Goal: Navigation & Orientation: Understand site structure

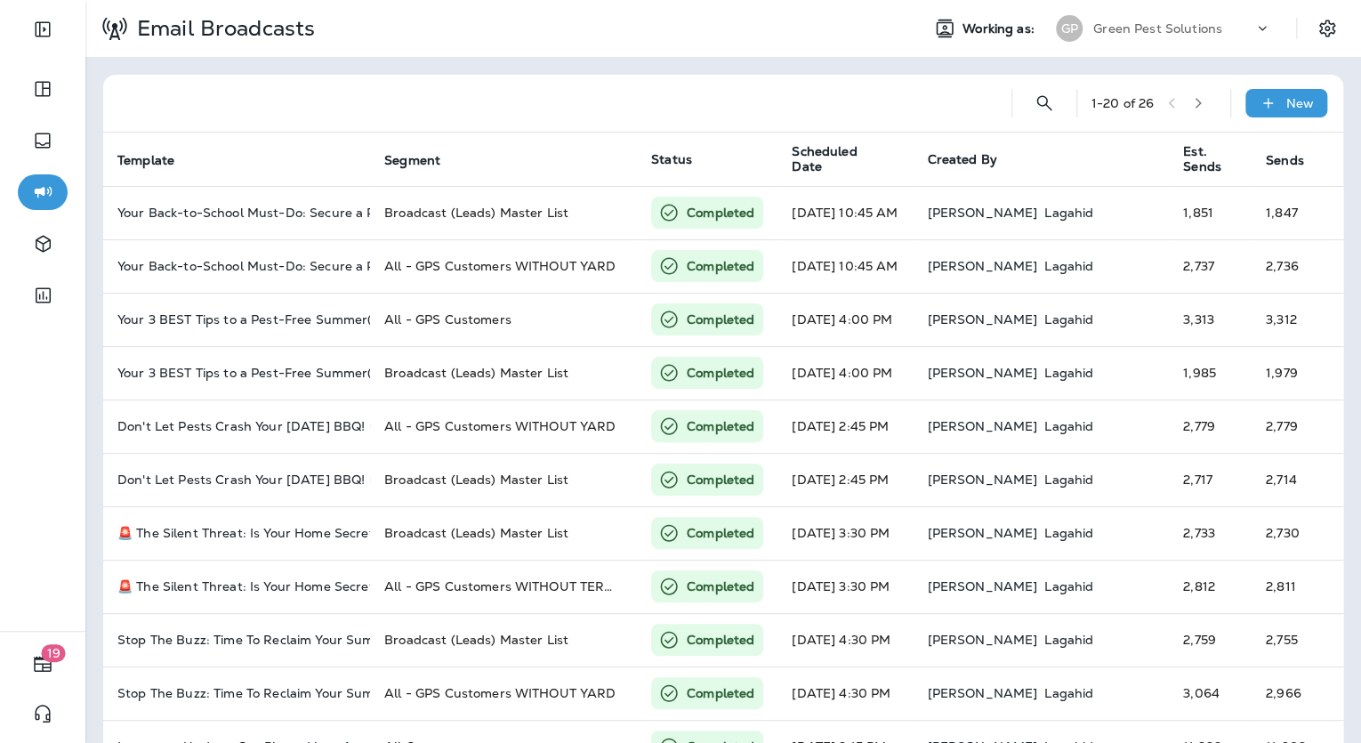
click at [860, 47] on div "Email Broadcasts" at bounding box center [495, 28] width 820 height 44
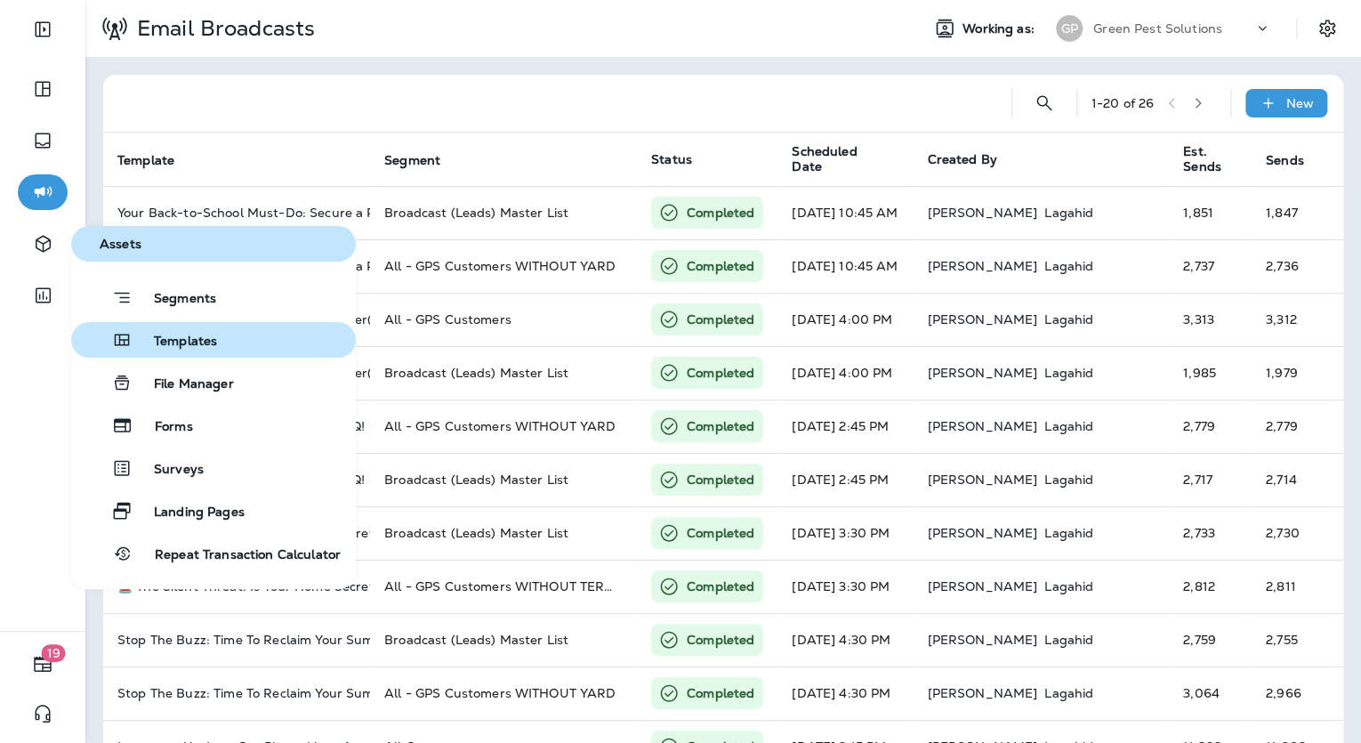
click at [242, 338] on button "Templates" at bounding box center [213, 340] width 285 height 36
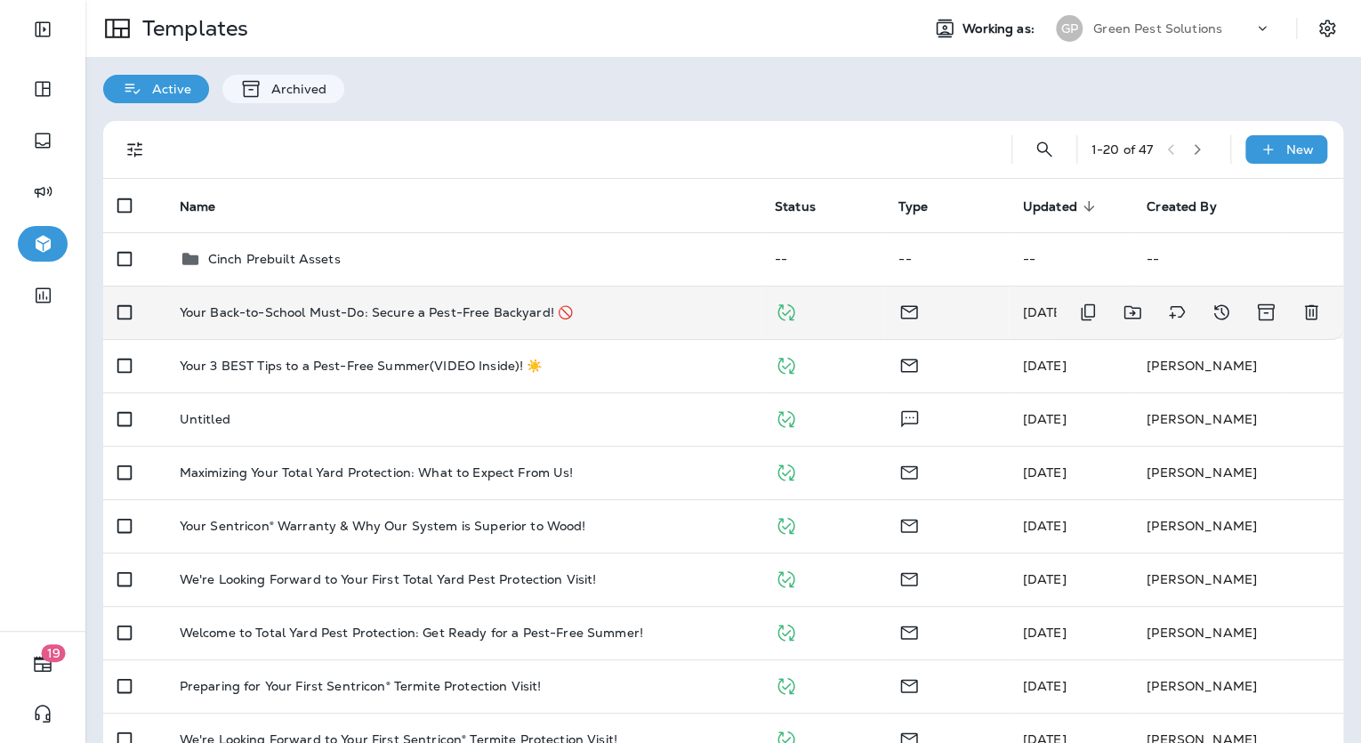
click at [299, 318] on p "Your Back-to-School Must-Do: Secure a Pest-Free Backyard! 🚫" at bounding box center [376, 312] width 393 height 14
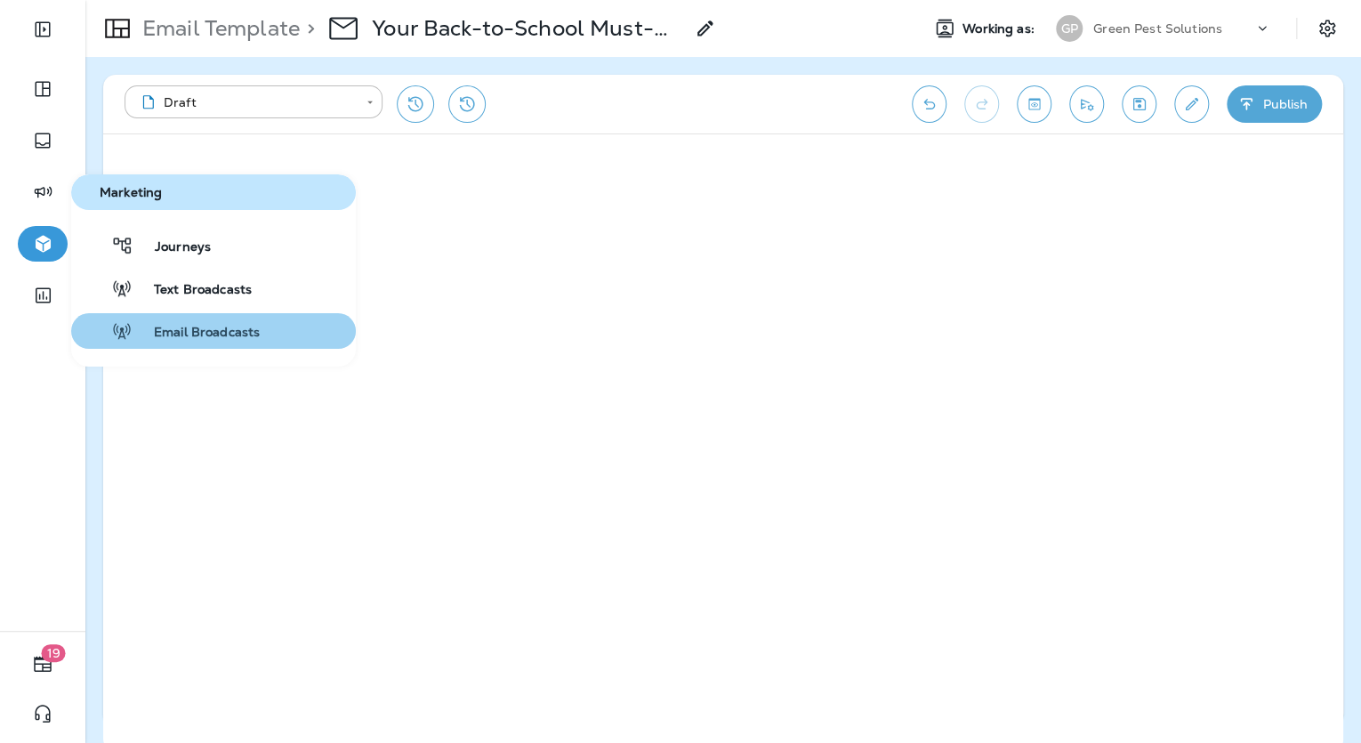
click at [206, 321] on div "Email Broadcasts" at bounding box center [168, 330] width 181 height 21
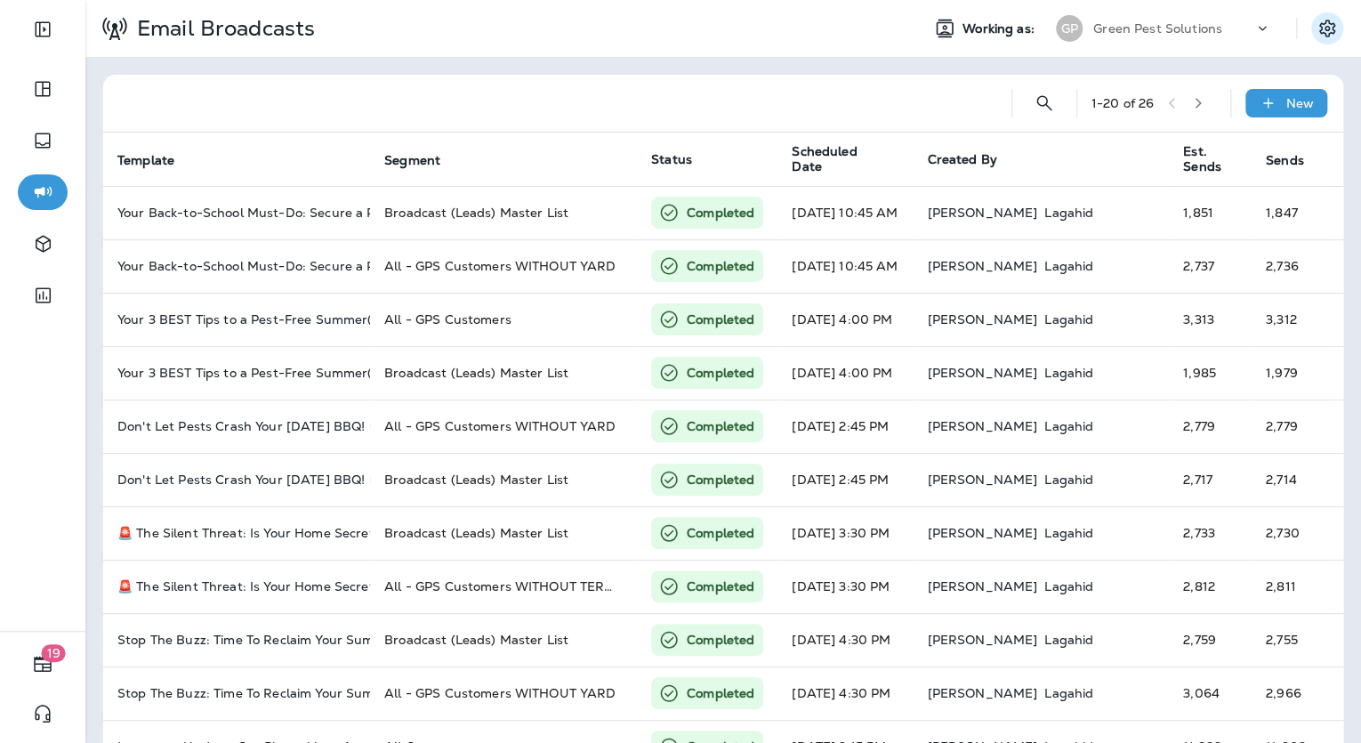
click at [1317, 26] on icon "Settings" at bounding box center [1327, 28] width 21 height 21
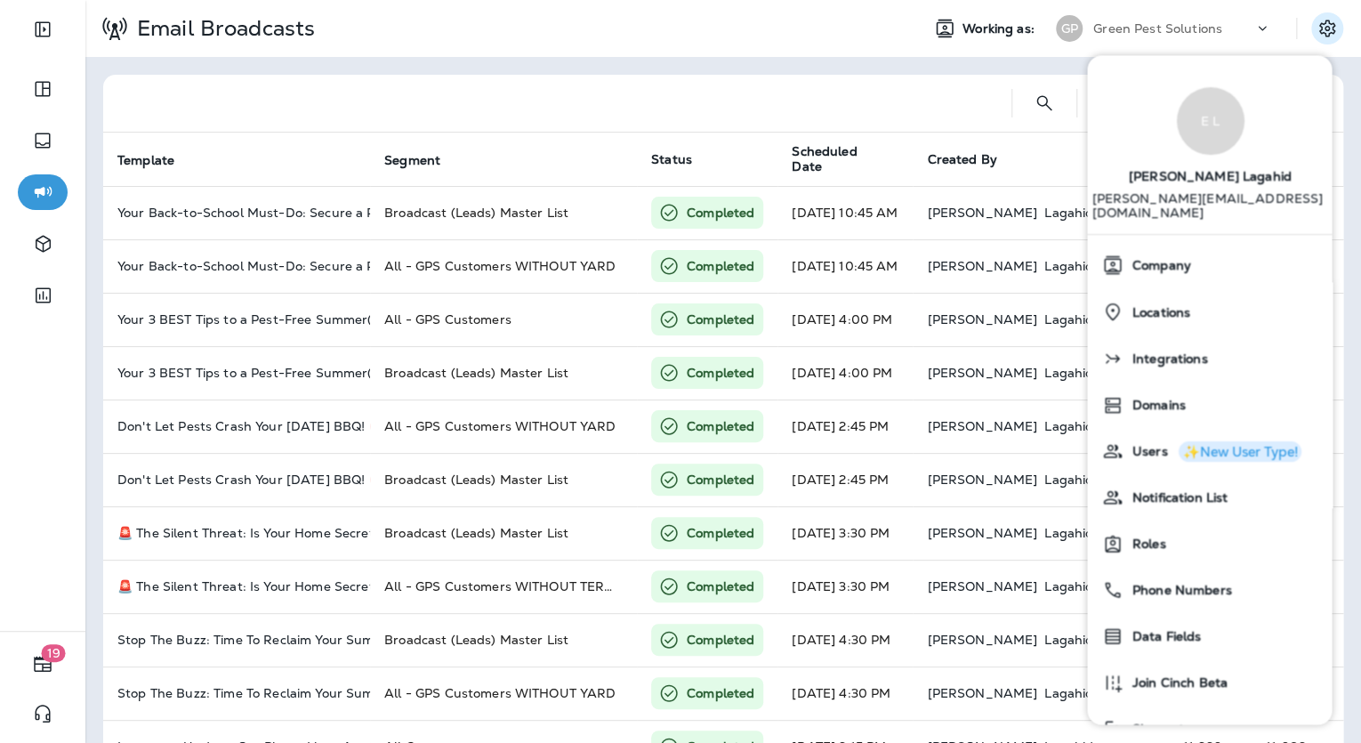
click at [840, 90] on div at bounding box center [557, 103] width 880 height 57
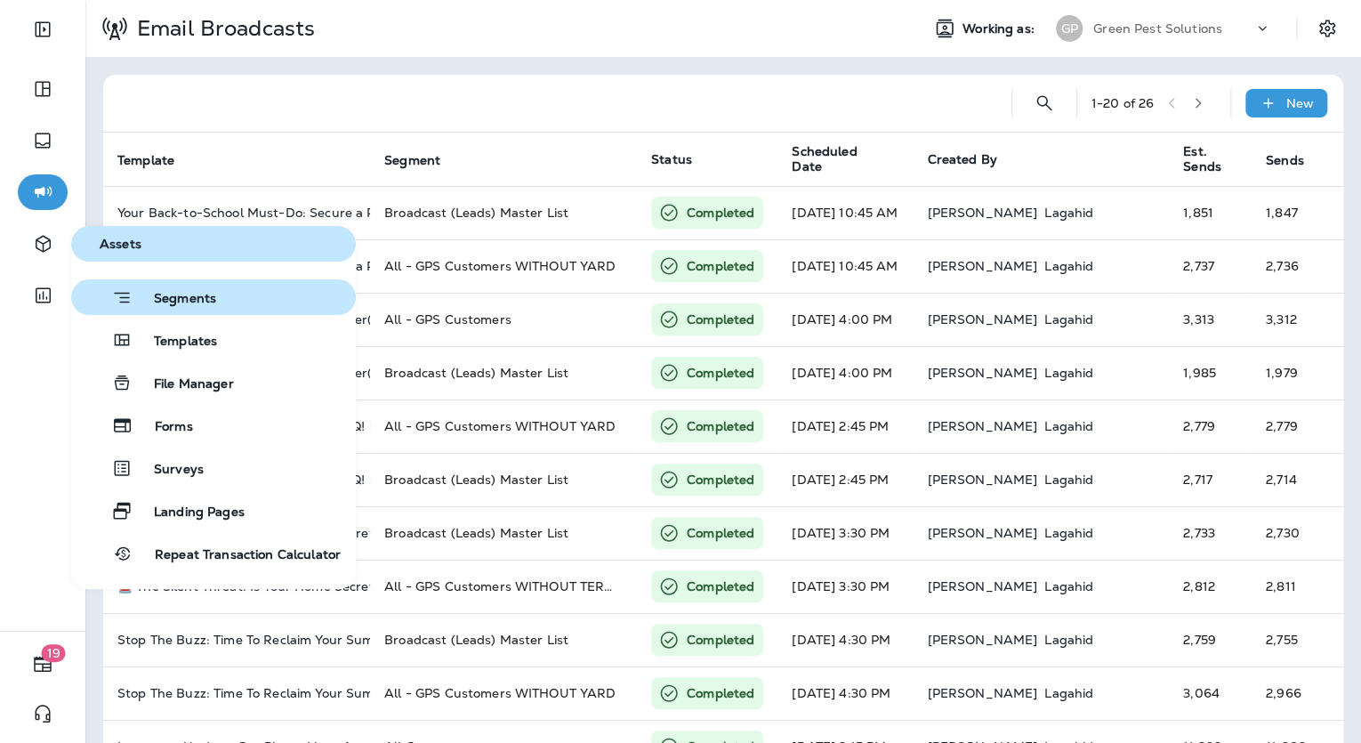
click at [179, 299] on span "Segments" at bounding box center [175, 300] width 84 height 18
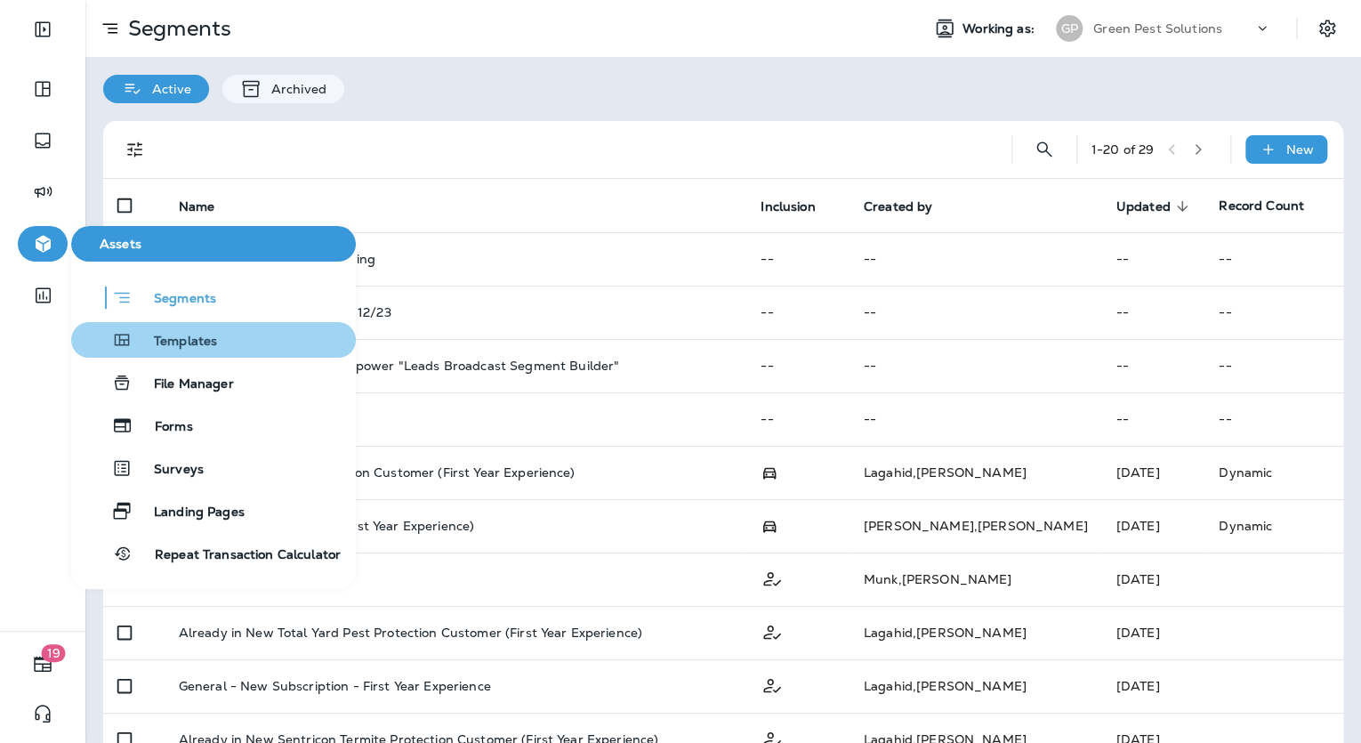
click at [178, 352] on button "Templates" at bounding box center [213, 340] width 285 height 36
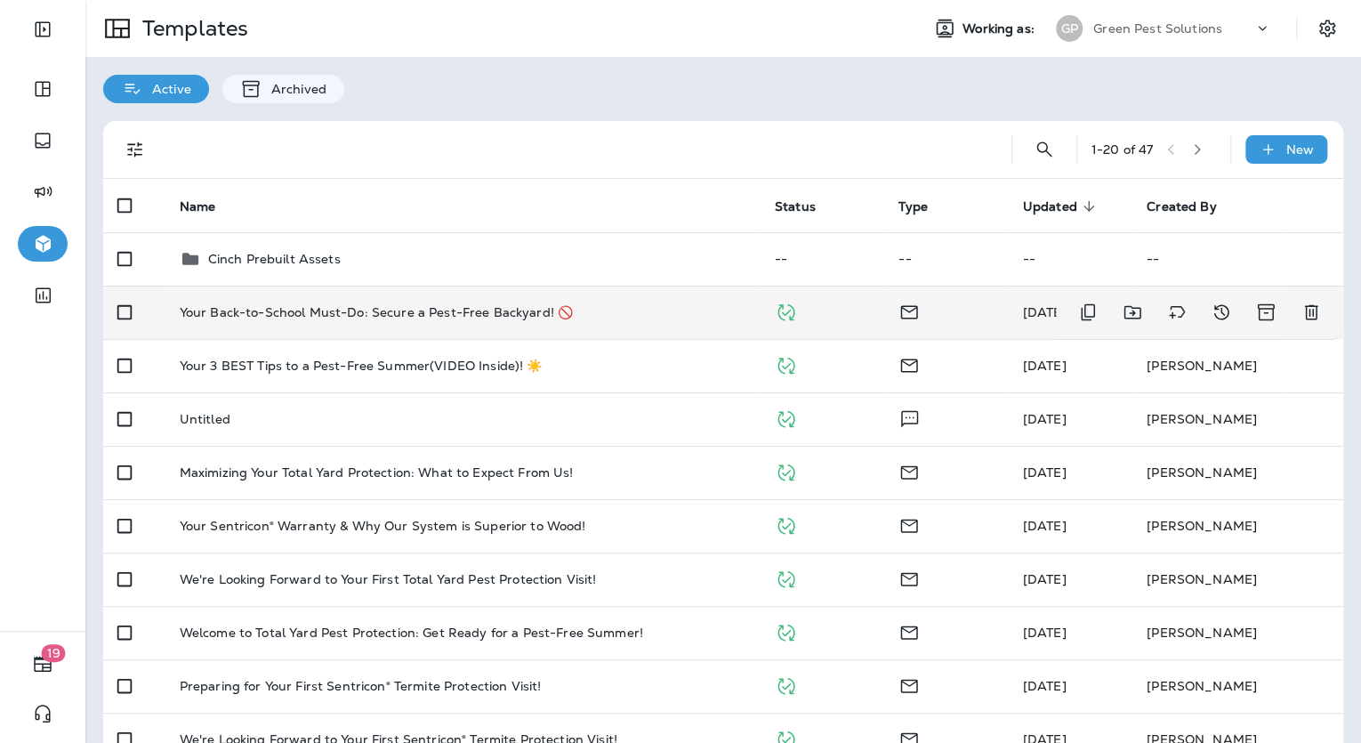
click at [376, 316] on p "Your Back-to-School Must-Do: Secure a Pest-Free Backyard! 🚫" at bounding box center [376, 312] width 393 height 14
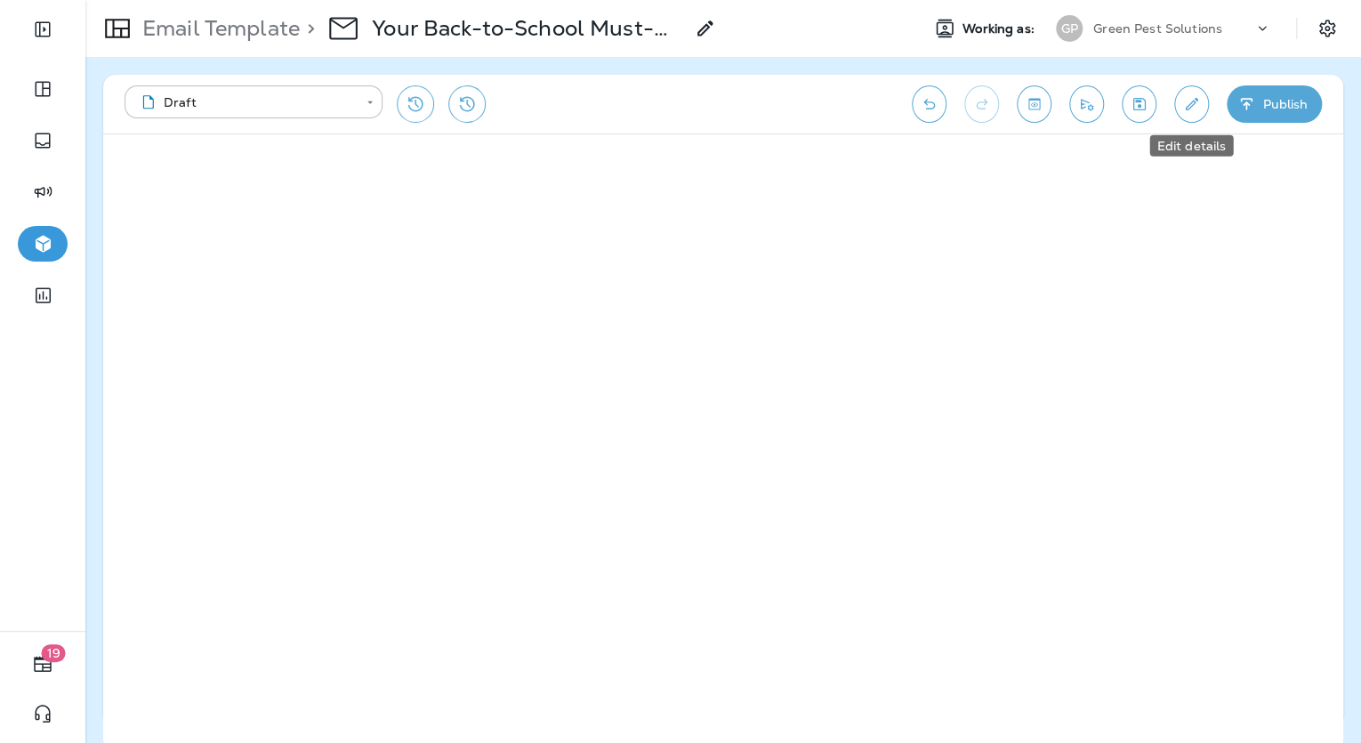
click at [1186, 90] on button "Edit details" at bounding box center [1191, 103] width 35 height 37
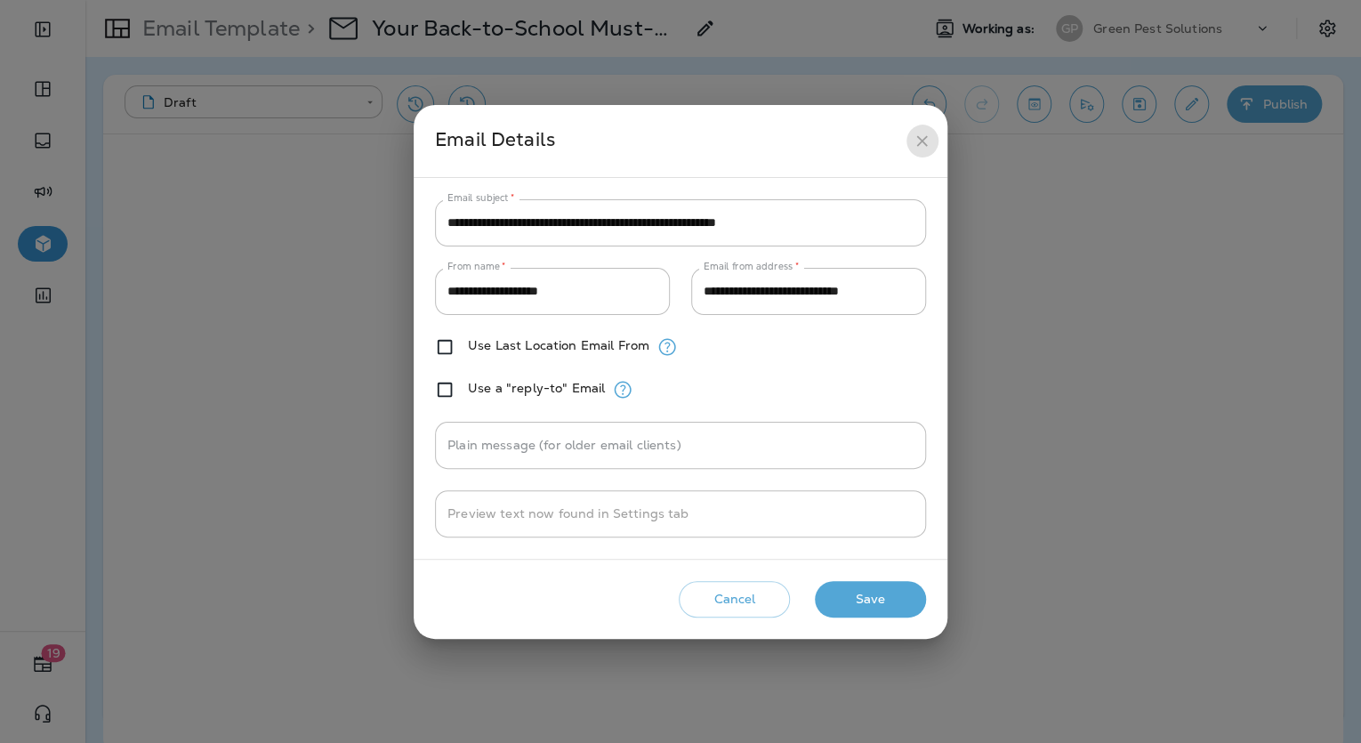
click at [915, 133] on icon "close" at bounding box center [922, 141] width 19 height 19
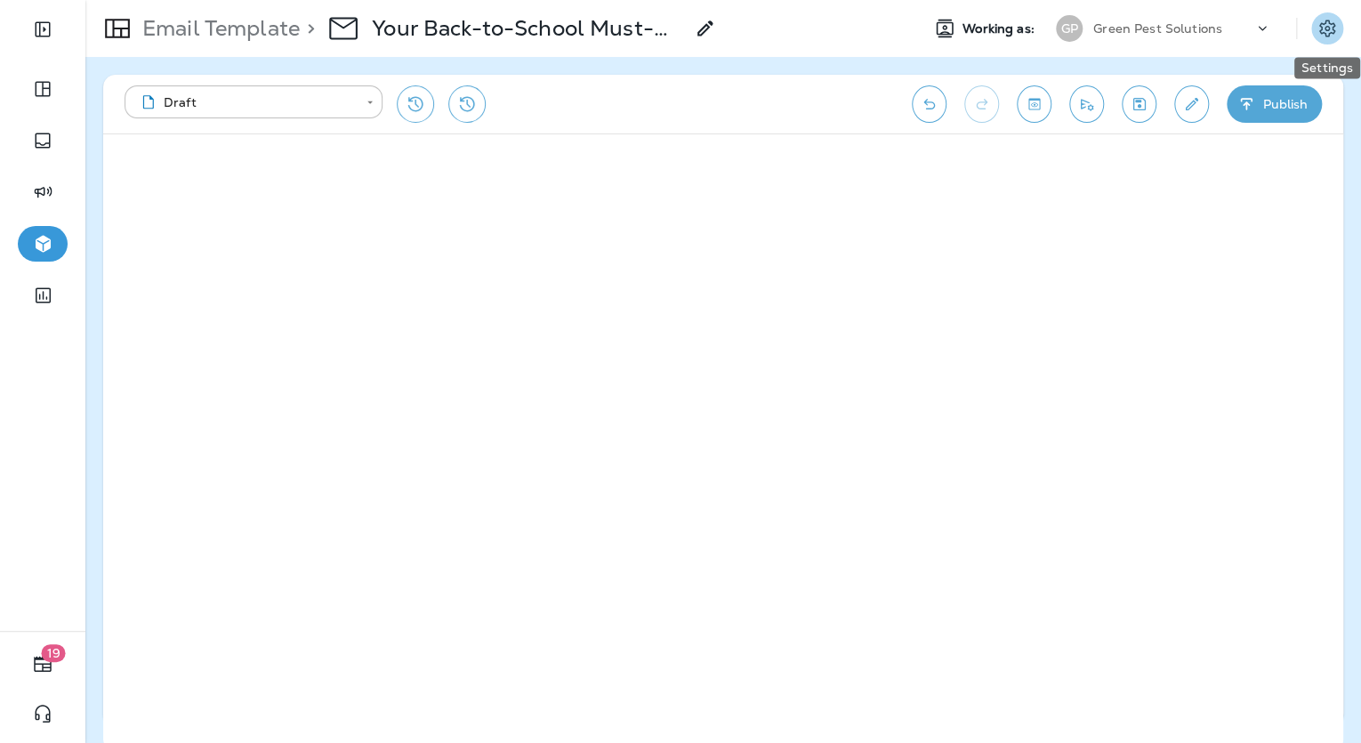
click at [1331, 28] on icon "Settings" at bounding box center [1327, 28] width 21 height 21
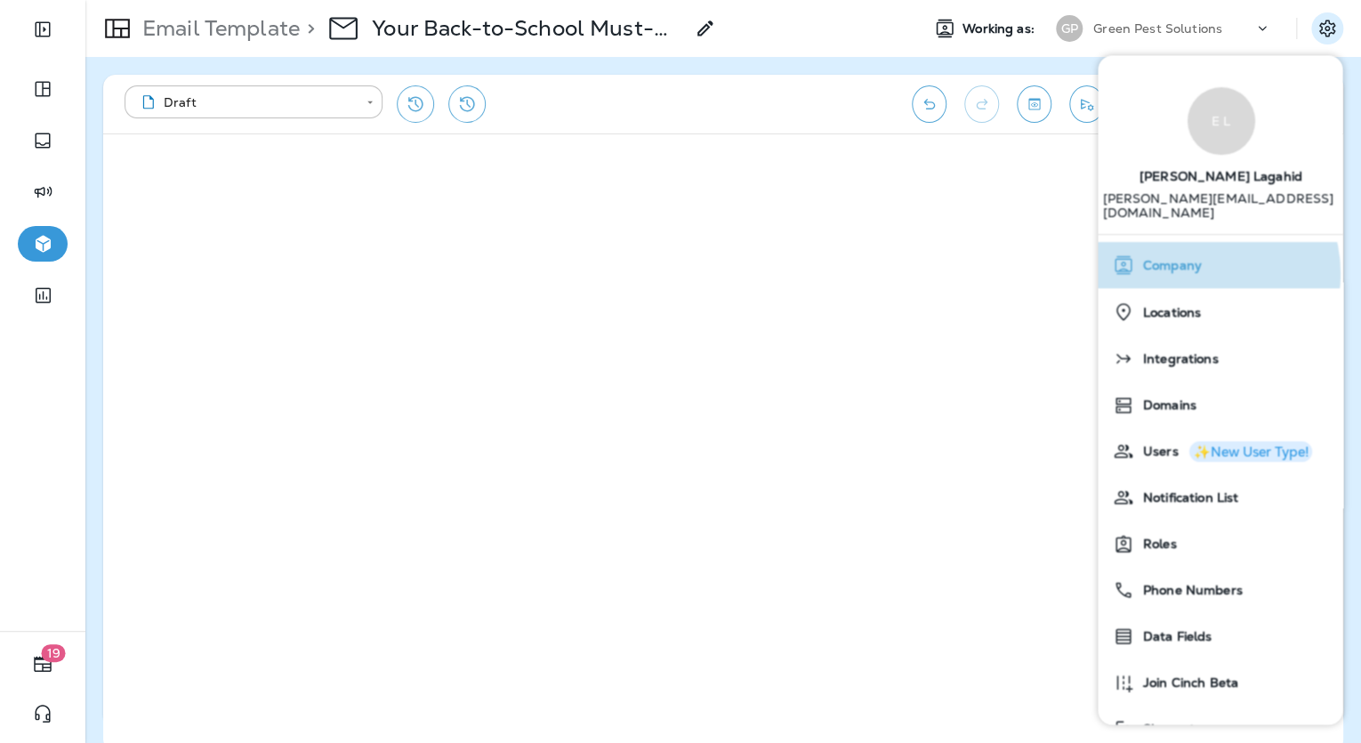
click at [1199, 259] on span "Company" at bounding box center [1167, 266] width 68 height 15
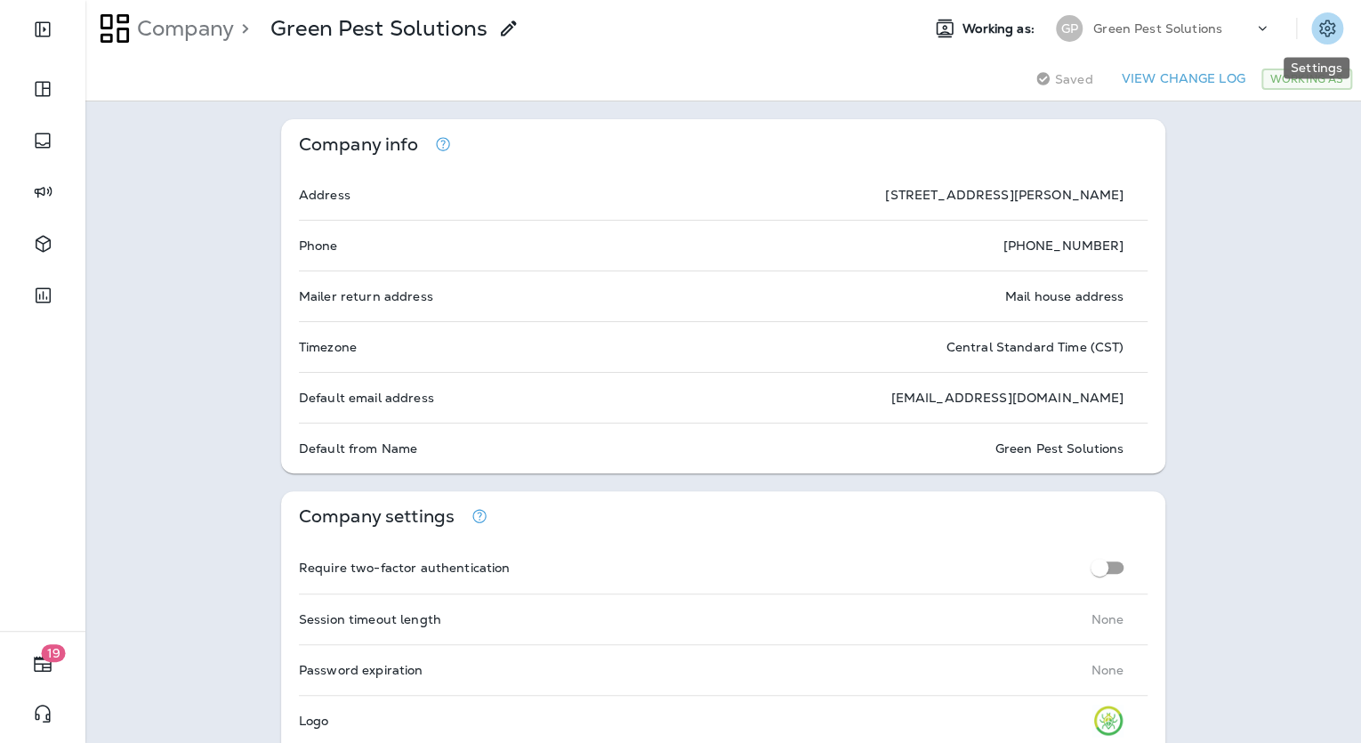
click at [1330, 25] on button "Settings" at bounding box center [1327, 28] width 32 height 32
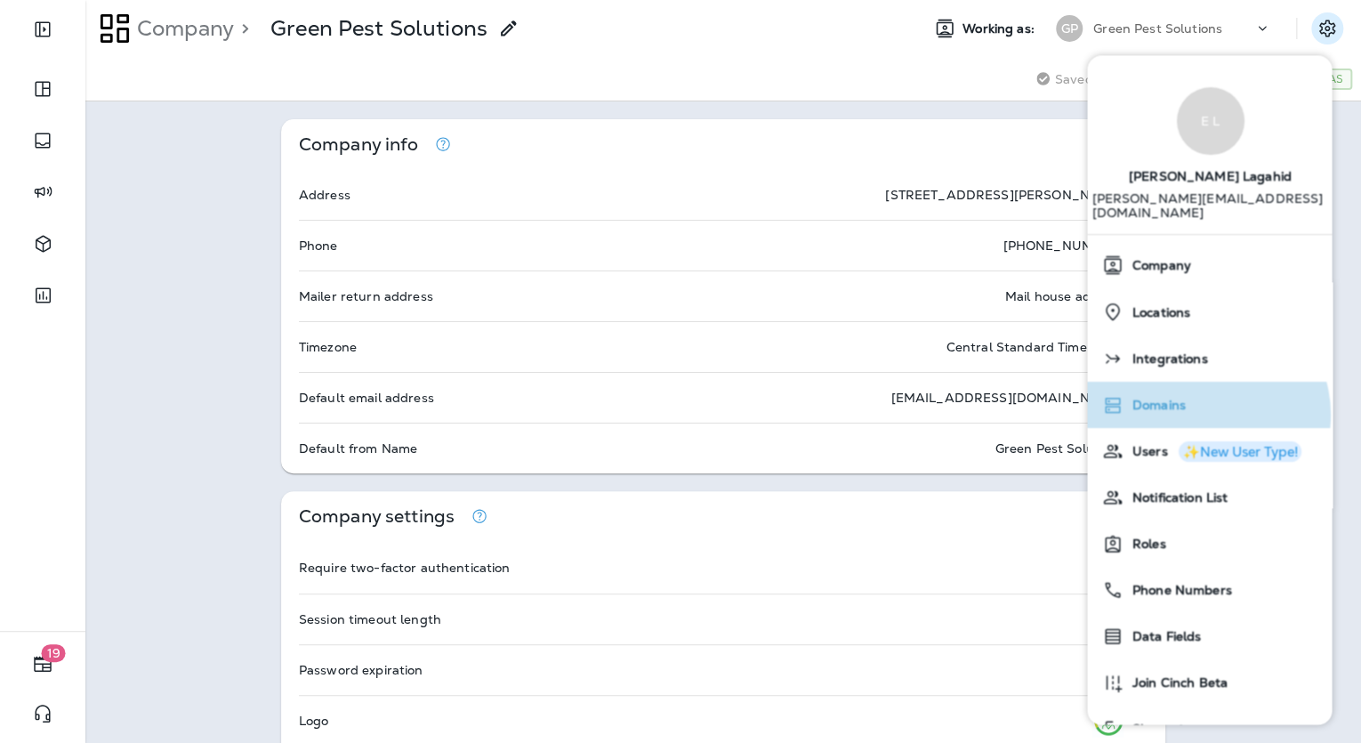
click at [1205, 400] on div "Domains" at bounding box center [1209, 405] width 230 height 36
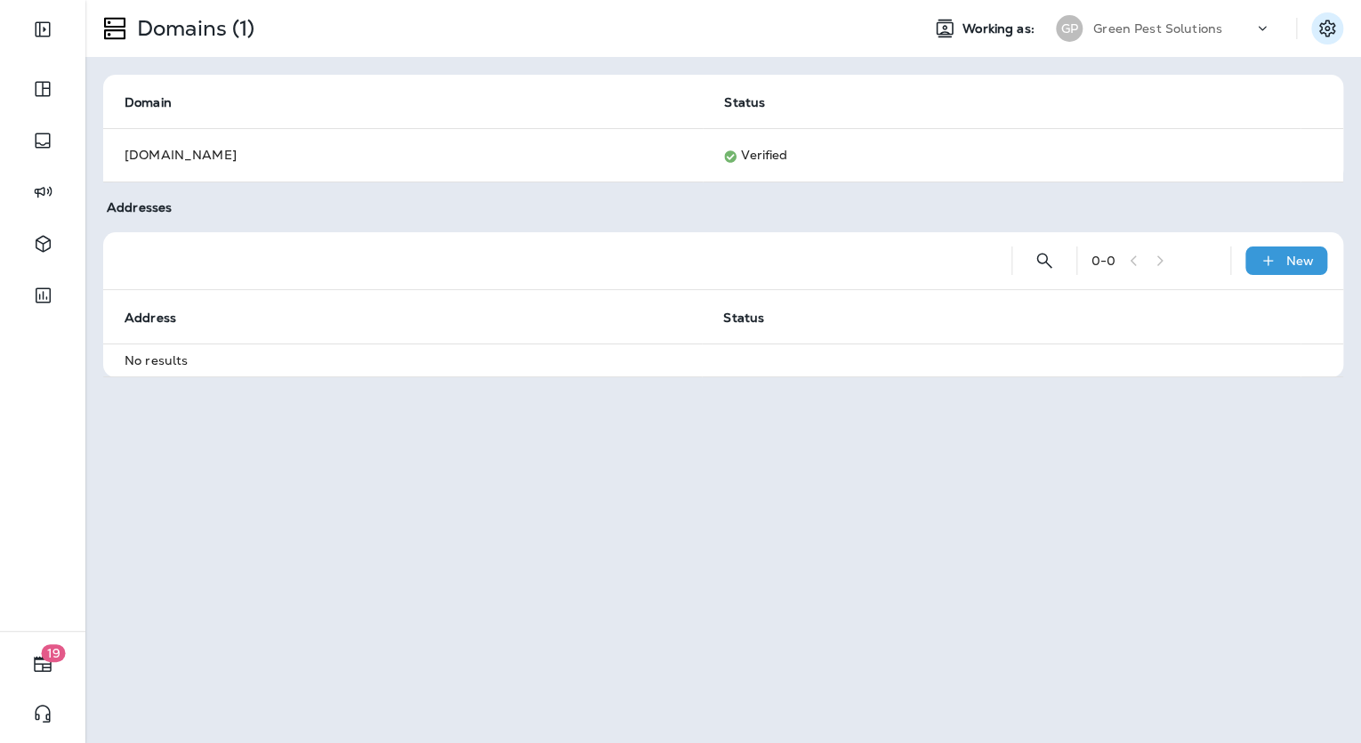
click at [1319, 21] on icon "Settings" at bounding box center [1327, 28] width 21 height 21
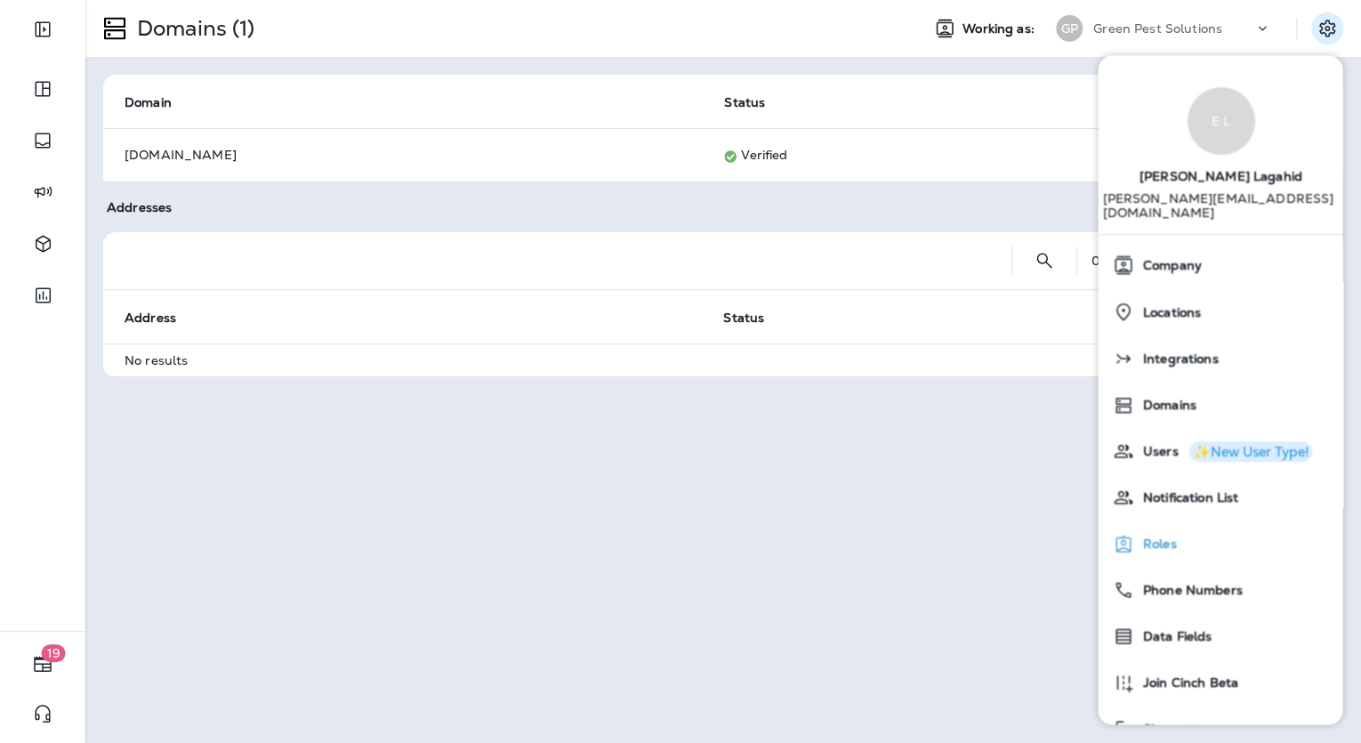
scroll to position [27, 0]
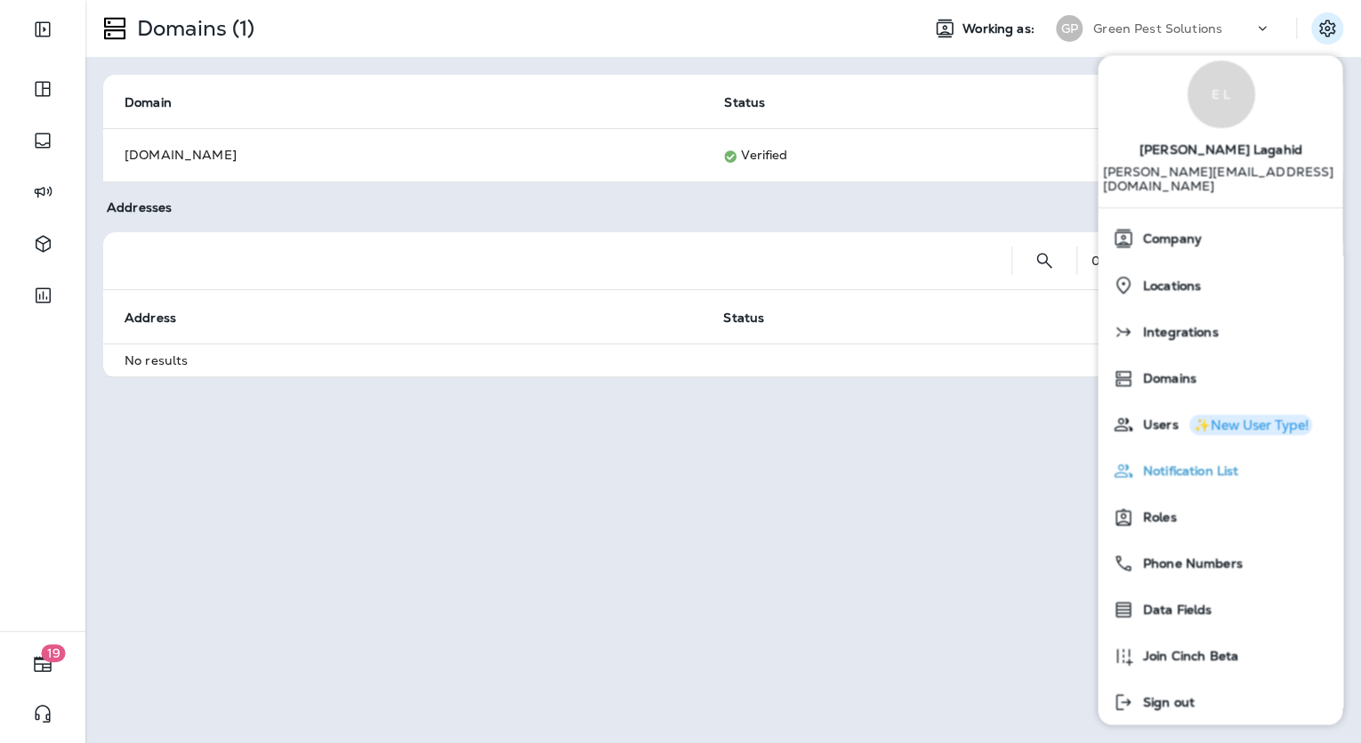
click at [1237, 468] on div "Notification List" at bounding box center [1220, 471] width 230 height 36
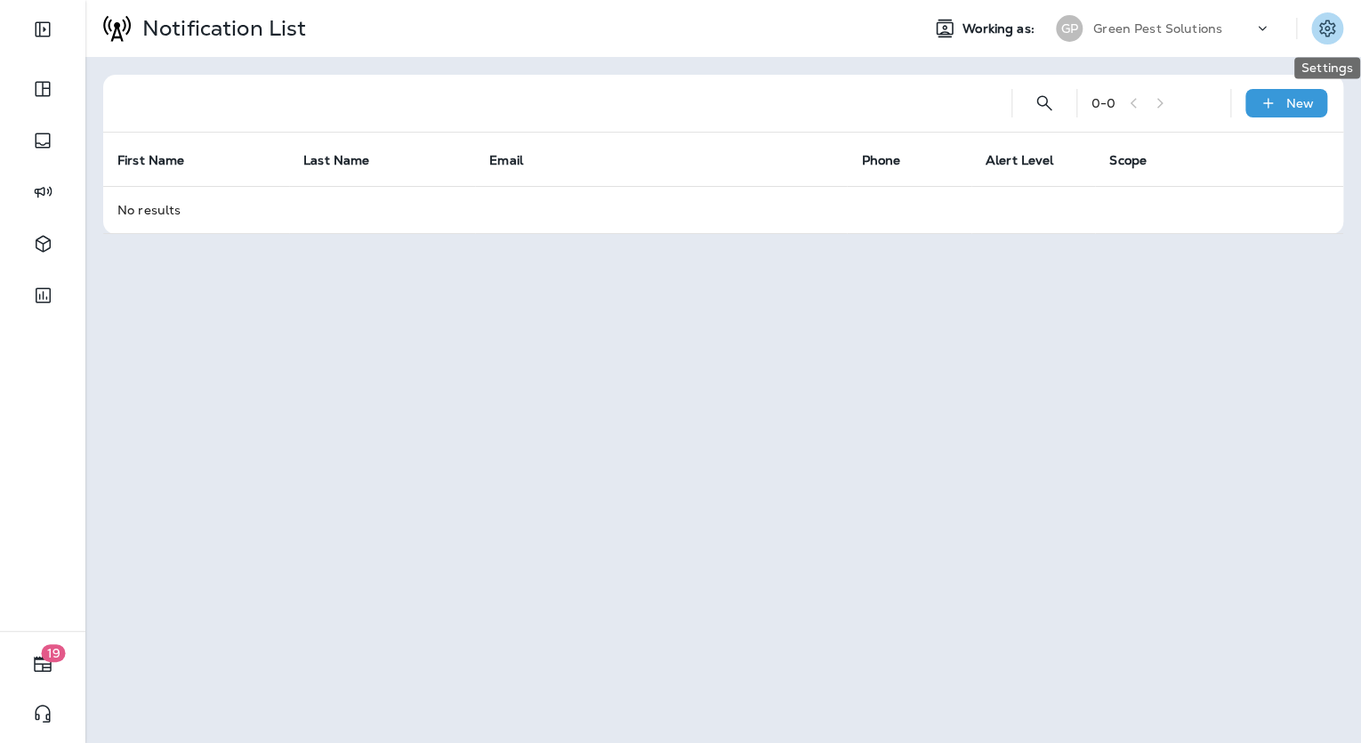
click at [1338, 25] on button "Settings" at bounding box center [1327, 28] width 32 height 32
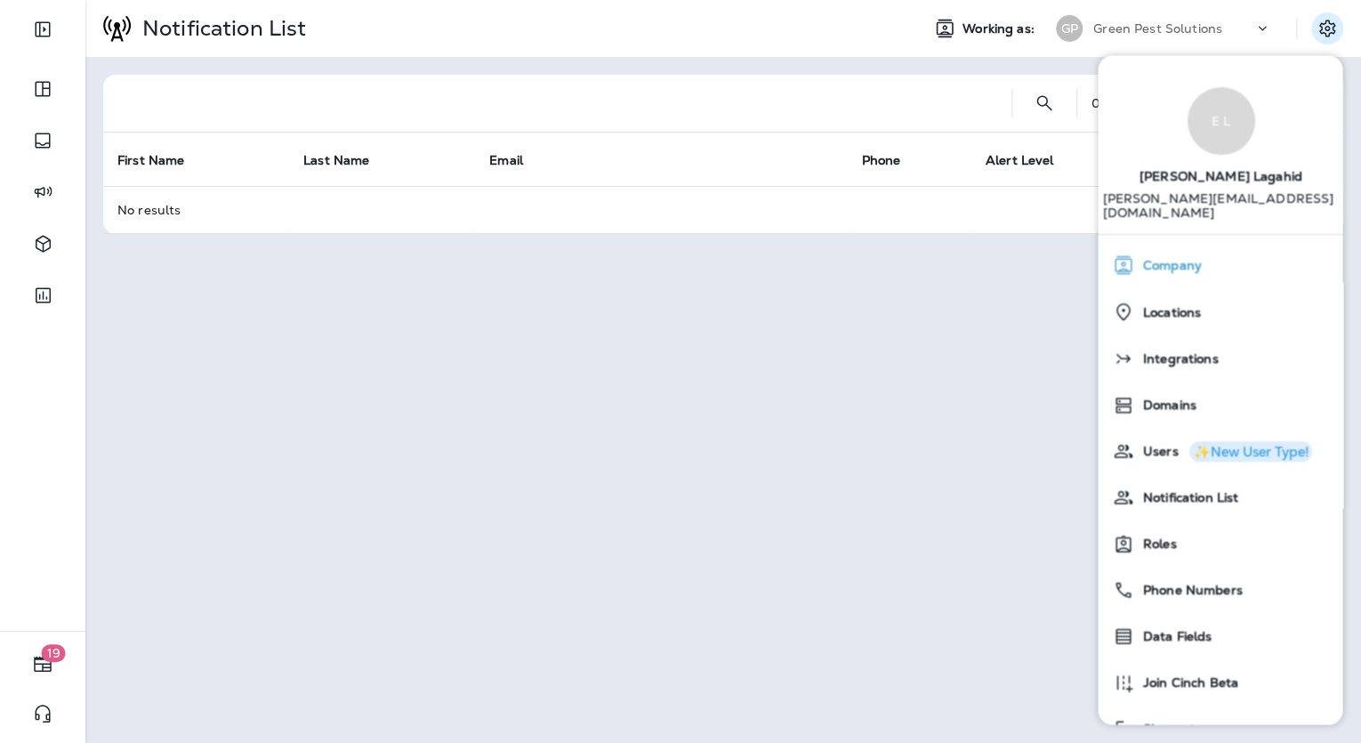
click at [1199, 269] on button "Company" at bounding box center [1220, 265] width 245 height 46
click at [1160, 259] on span "Company" at bounding box center [1167, 266] width 68 height 15
